Goal: Task Accomplishment & Management: Manage account settings

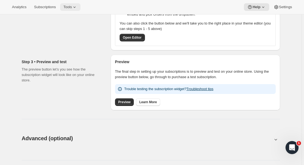
click at [70, 6] on span "Tools" at bounding box center [67, 7] width 8 height 4
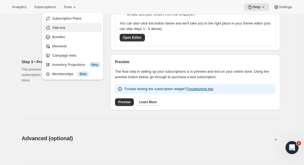
click at [47, 32] on button "Add-ons" at bounding box center [72, 27] width 58 height 9
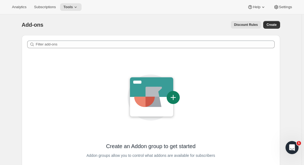
click at [166, 10] on div "Analytics Subscriptions Tools Help Settings" at bounding box center [152, 7] width 304 height 14
click at [48, 9] on span "Subscriptions" at bounding box center [45, 7] width 22 height 4
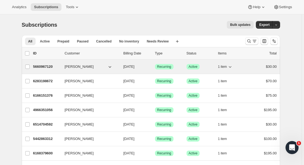
click at [75, 66] on span "[PERSON_NAME]" at bounding box center [79, 66] width 29 height 5
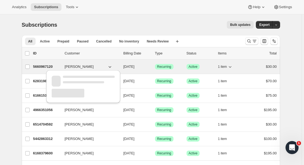
click at [45, 66] on p "5660967120" at bounding box center [46, 66] width 27 height 5
